Goal: Information Seeking & Learning: Learn about a topic

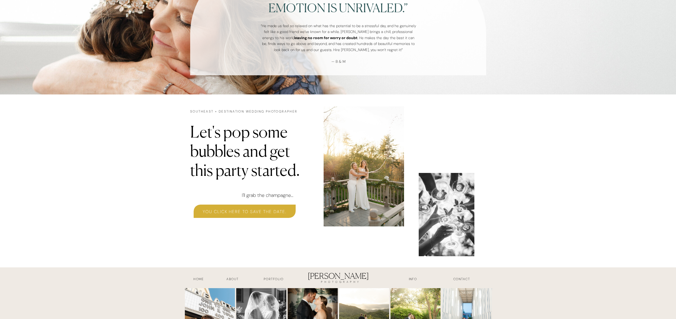
scroll to position [1573, 0]
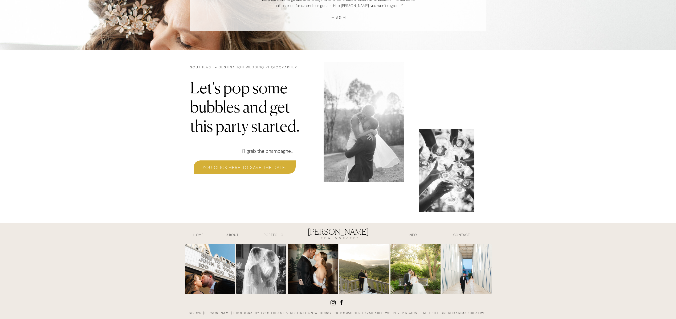
click at [412, 234] on h3 "INFO" at bounding box center [413, 236] width 27 height 6
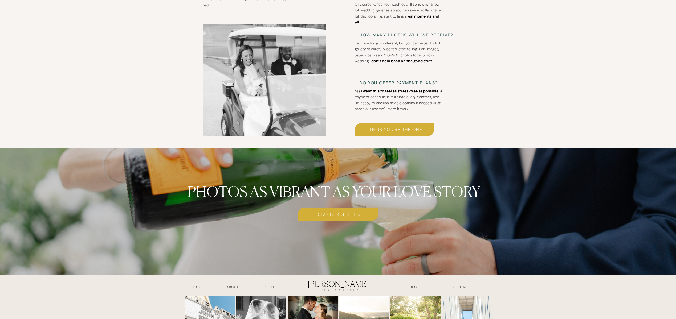
scroll to position [2035, 0]
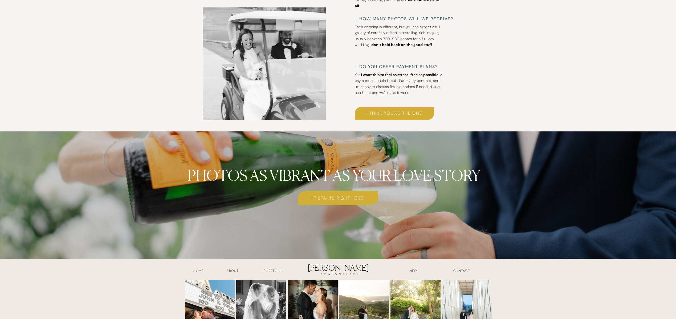
click at [415, 114] on h3 "i think you're the one" at bounding box center [394, 113] width 79 height 6
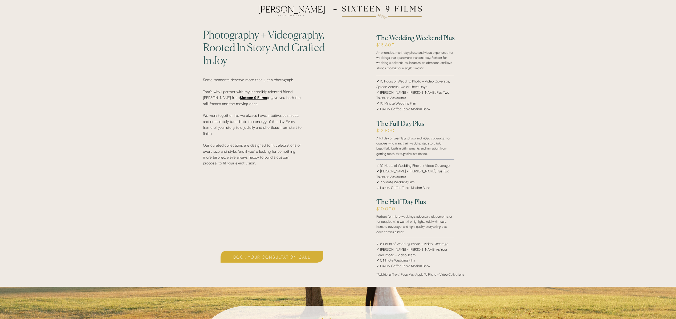
scroll to position [956, 0]
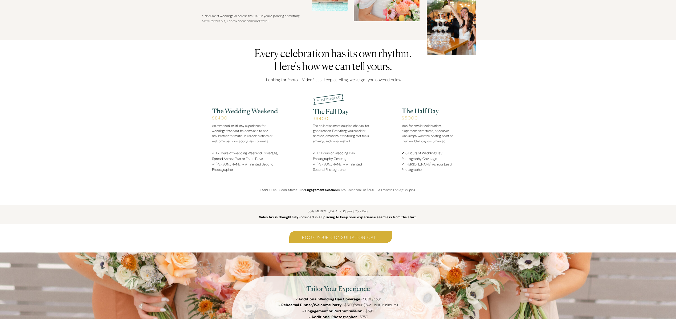
scroll to position [463, 0]
